Goal: Transaction & Acquisition: Download file/media

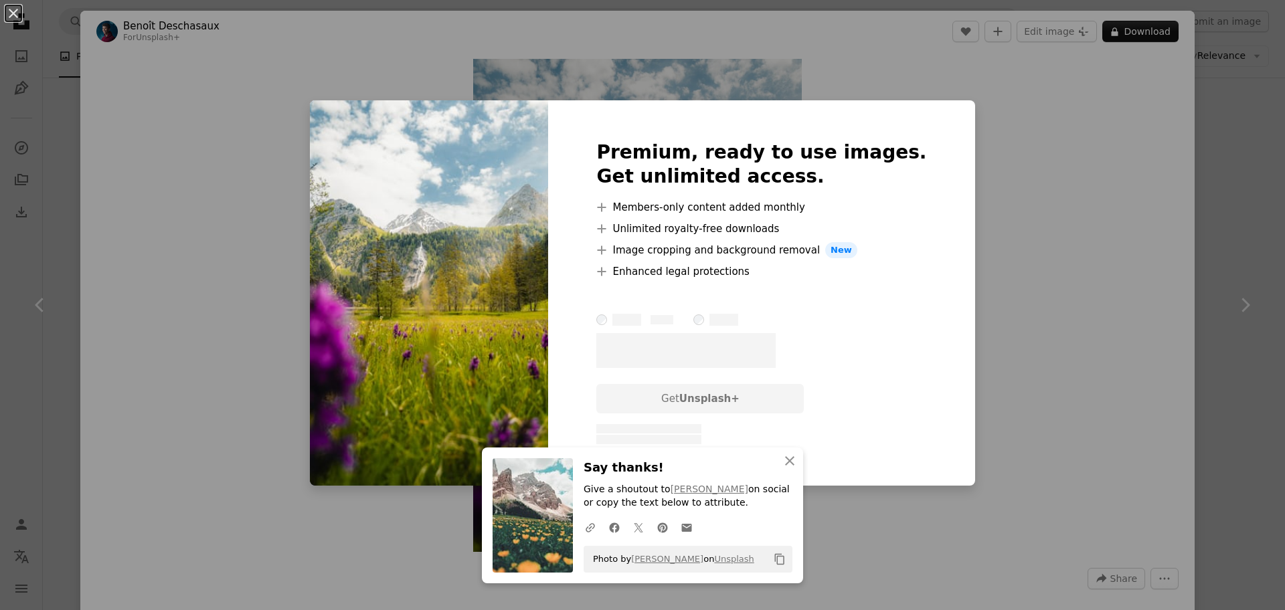
scroll to position [268, 0]
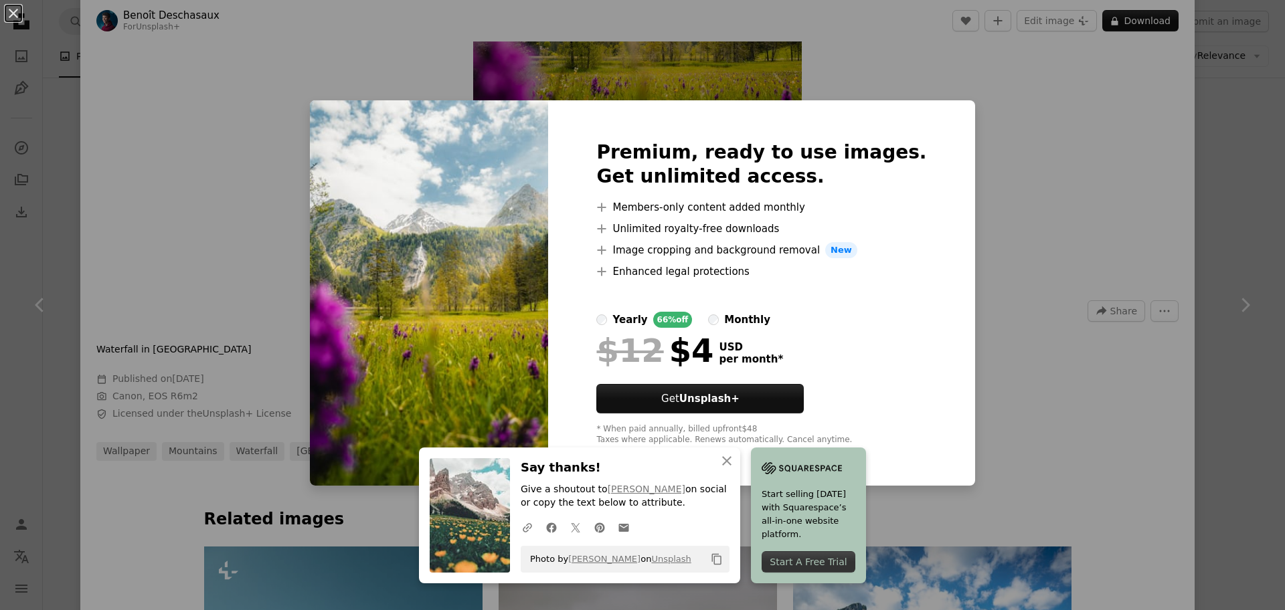
click at [1026, 128] on div "An X shape Premium, ready to use images. Get unlimited access. A plus sign Memb…" at bounding box center [642, 305] width 1285 height 610
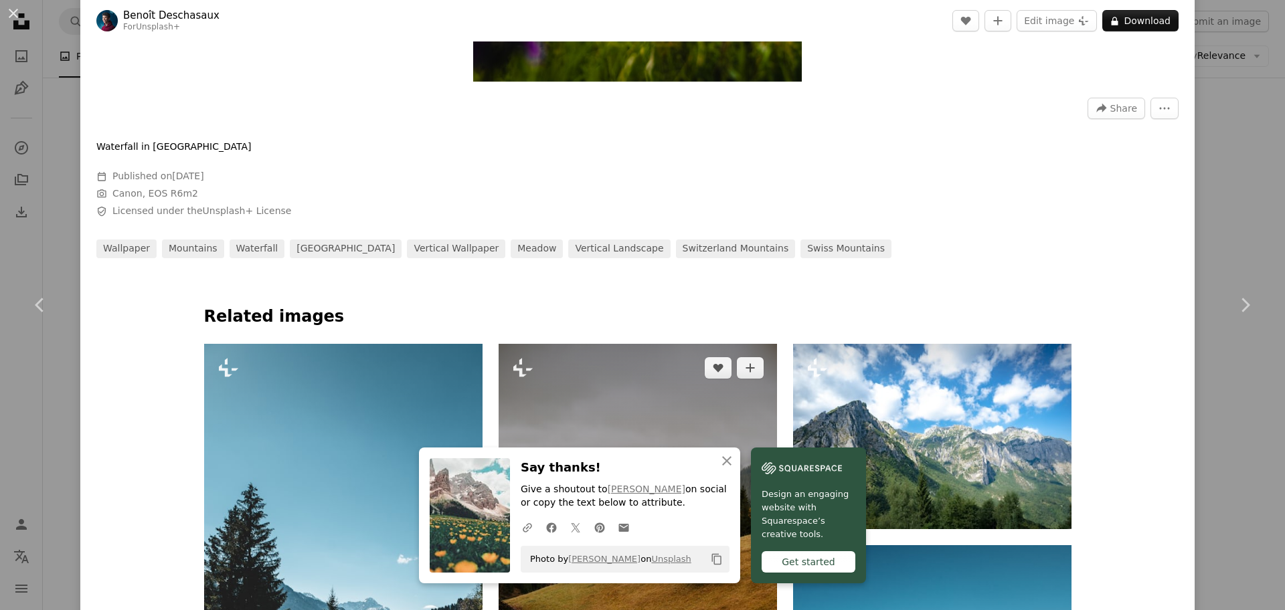
scroll to position [669, 0]
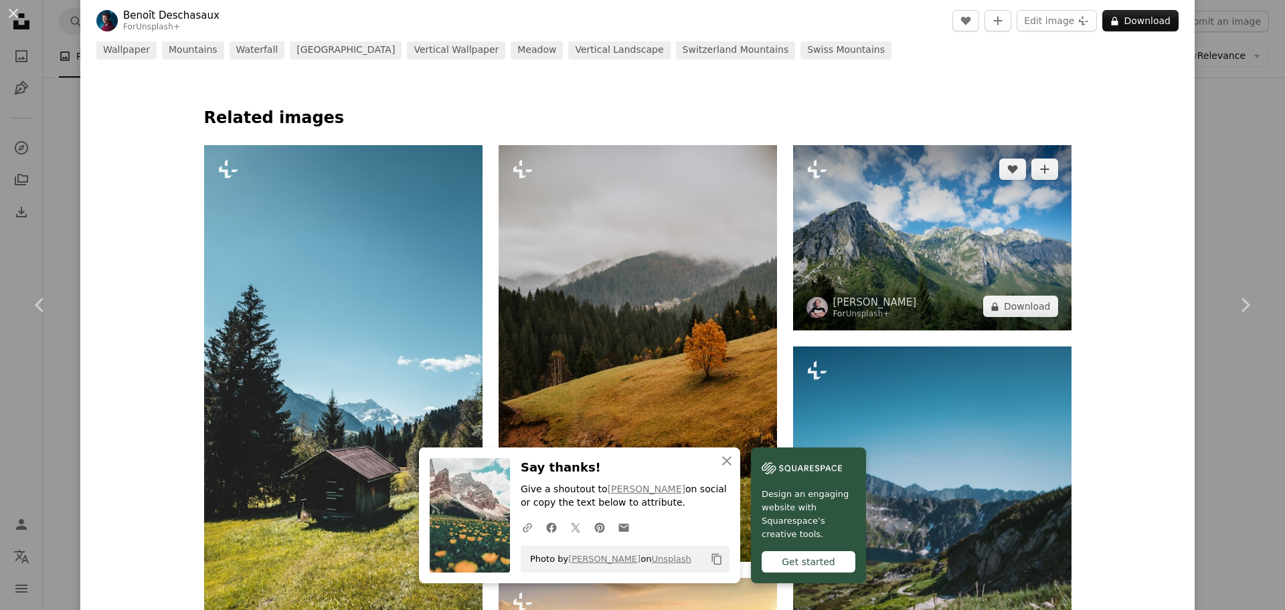
click at [935, 274] on img at bounding box center [932, 237] width 278 height 185
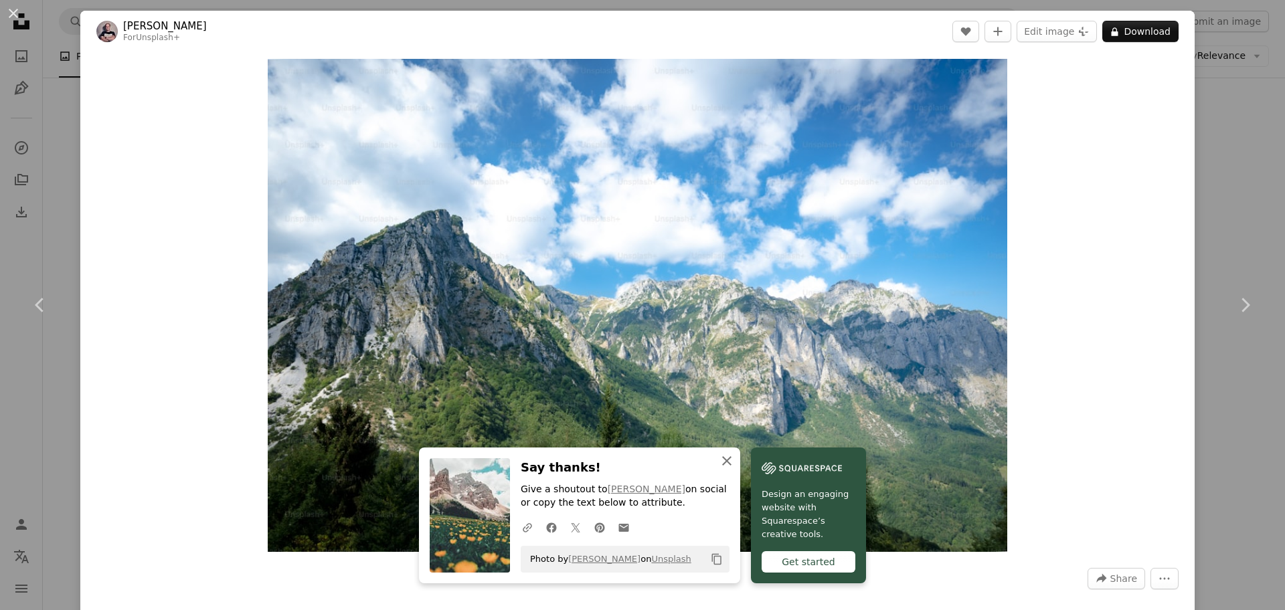
click at [730, 460] on icon "An X shape" at bounding box center [727, 461] width 16 height 16
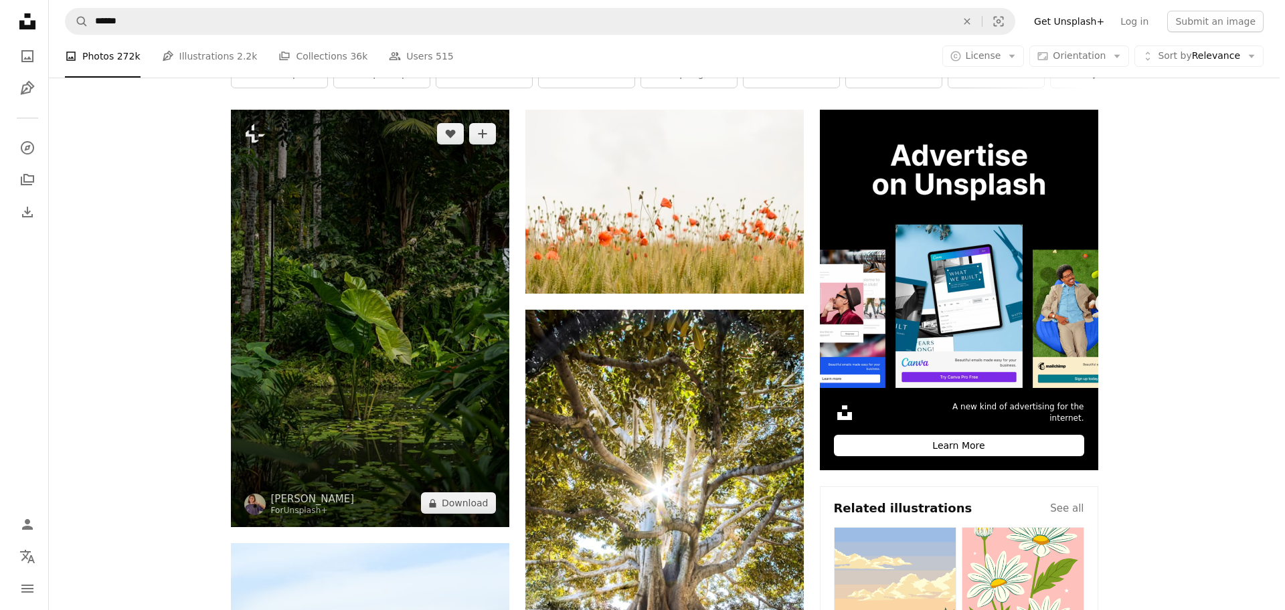
scroll to position [201, 0]
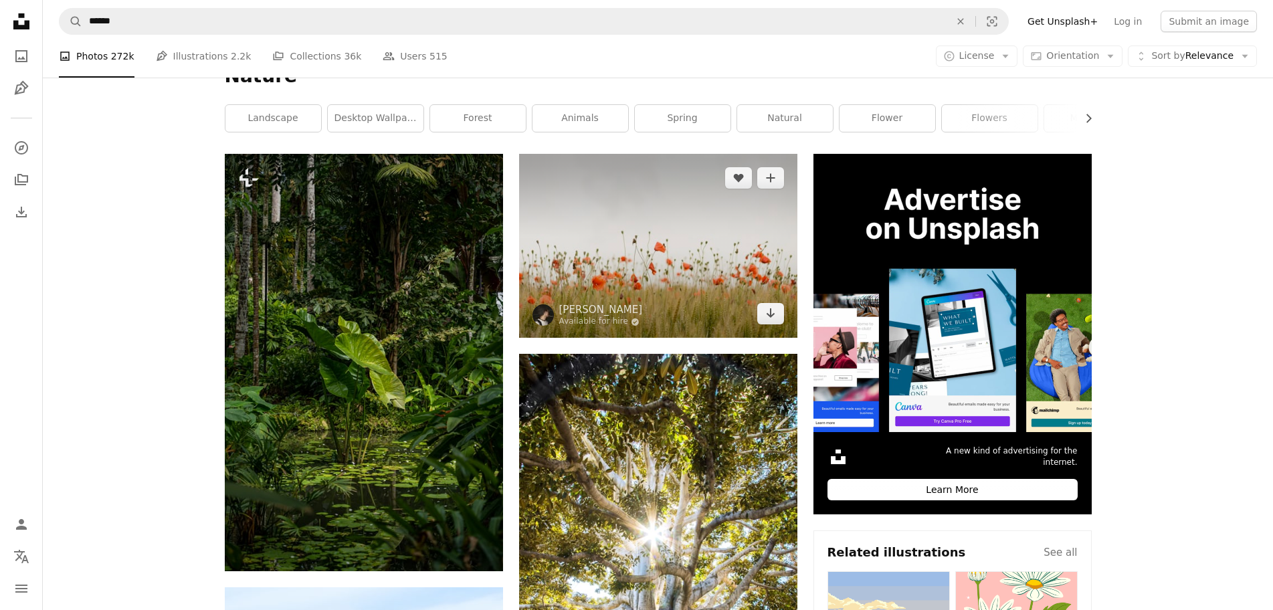
click at [685, 264] on img at bounding box center [658, 246] width 278 height 184
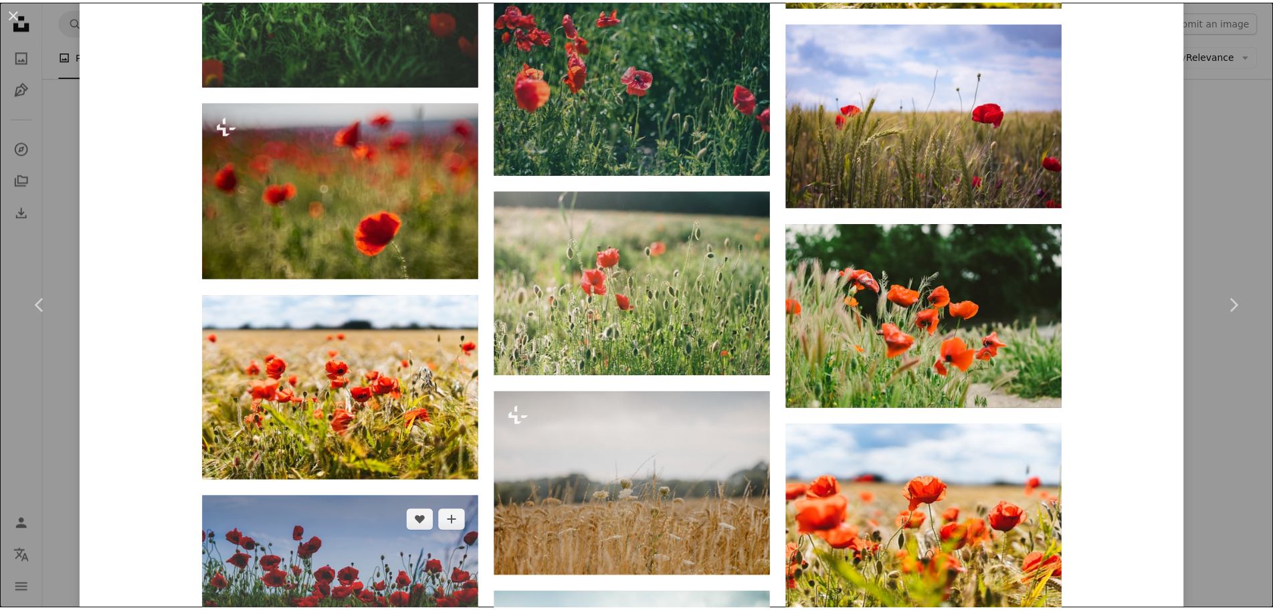
scroll to position [3791, 0]
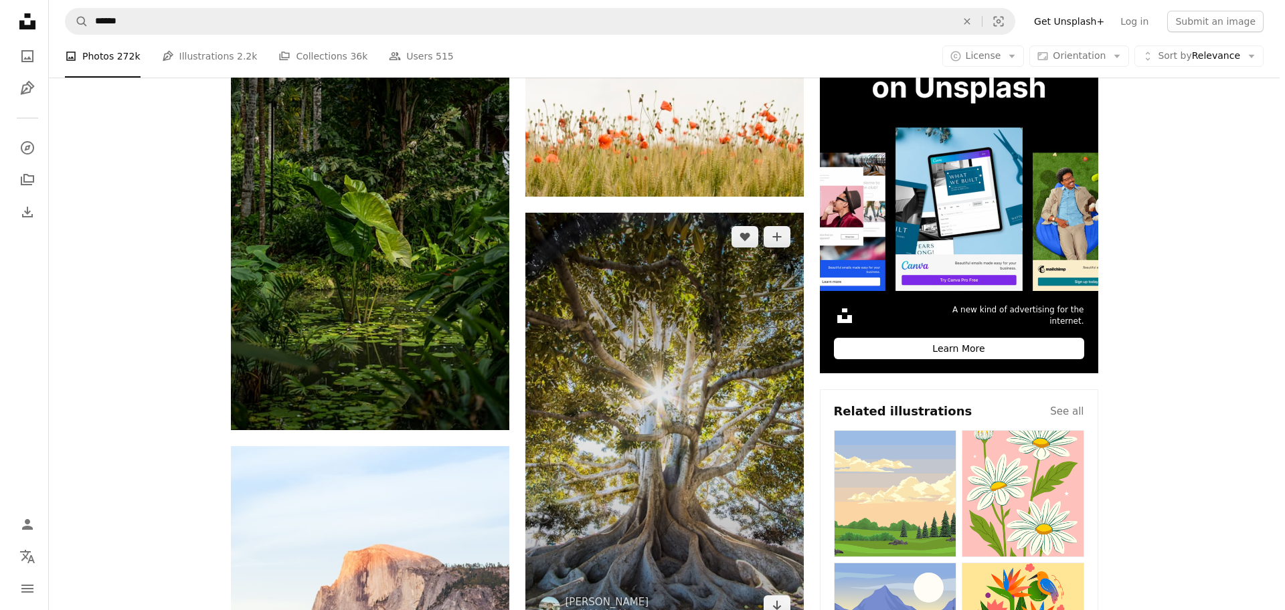
scroll to position [602, 0]
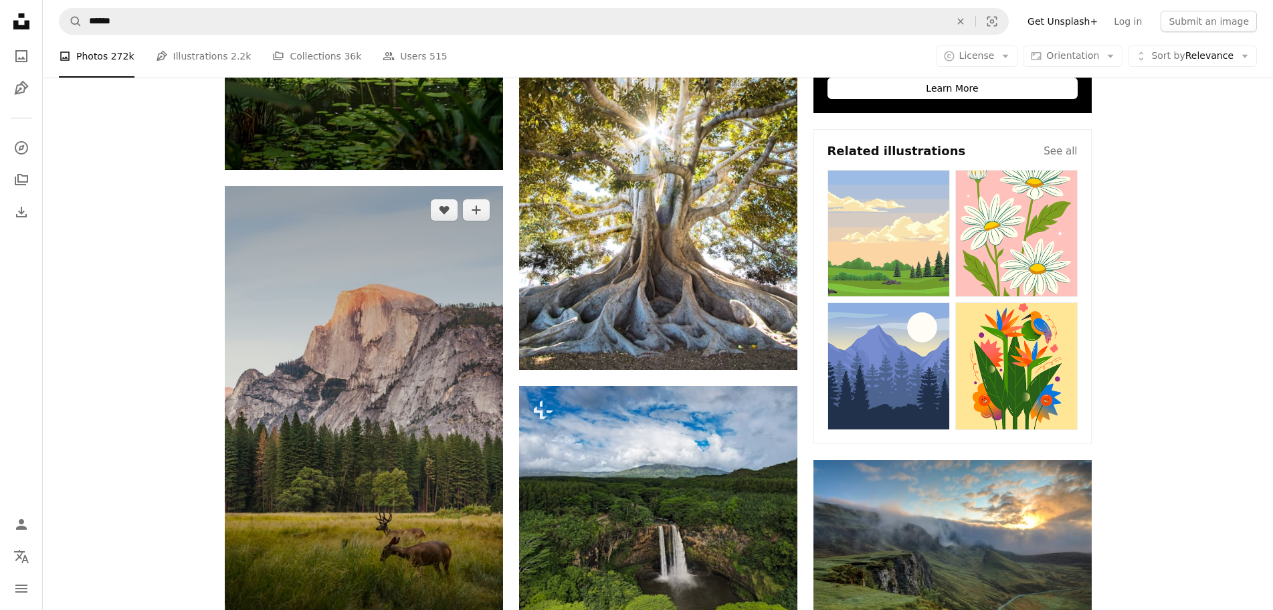
click at [365, 363] on img at bounding box center [364, 415] width 278 height 459
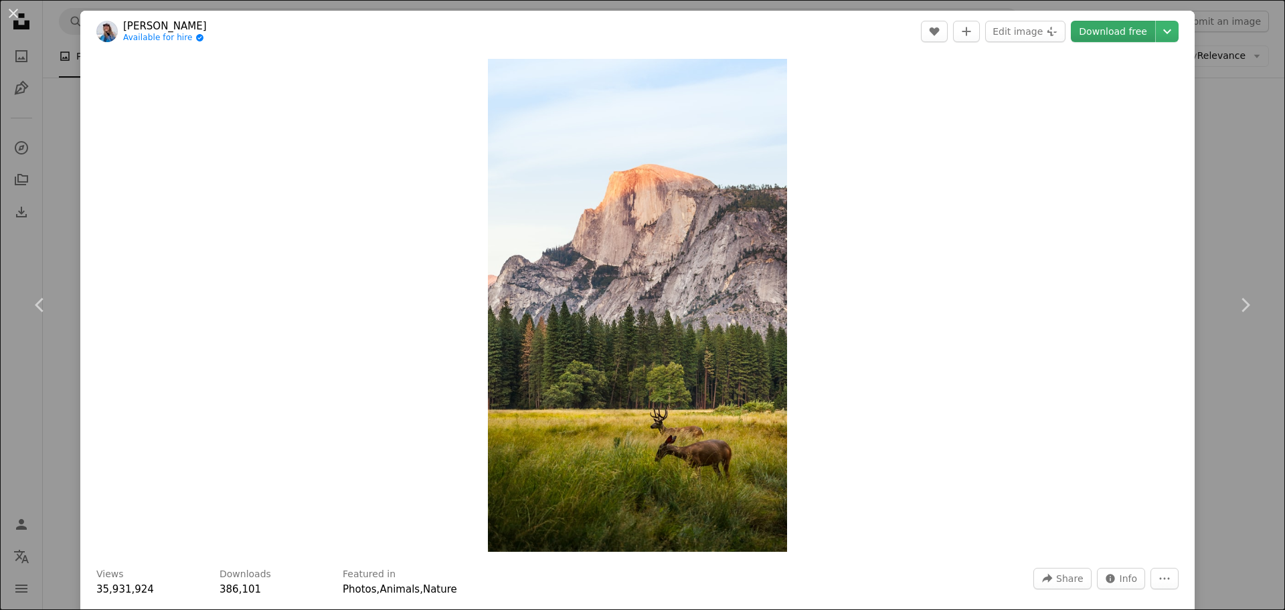
click at [1115, 35] on link "Download free" at bounding box center [1113, 31] width 84 height 21
